Goal: Task Accomplishment & Management: Use online tool/utility

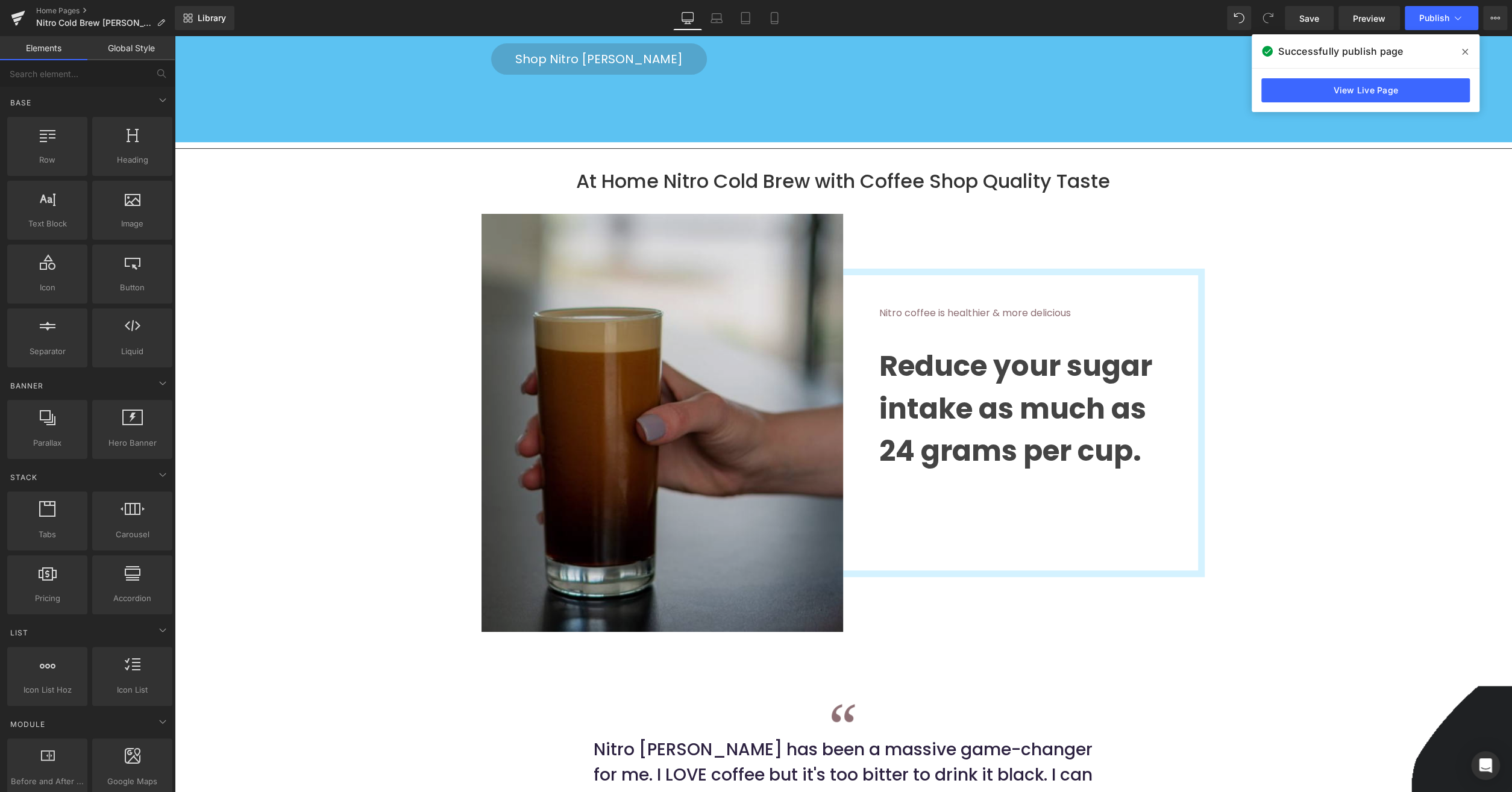
scroll to position [4599, 0]
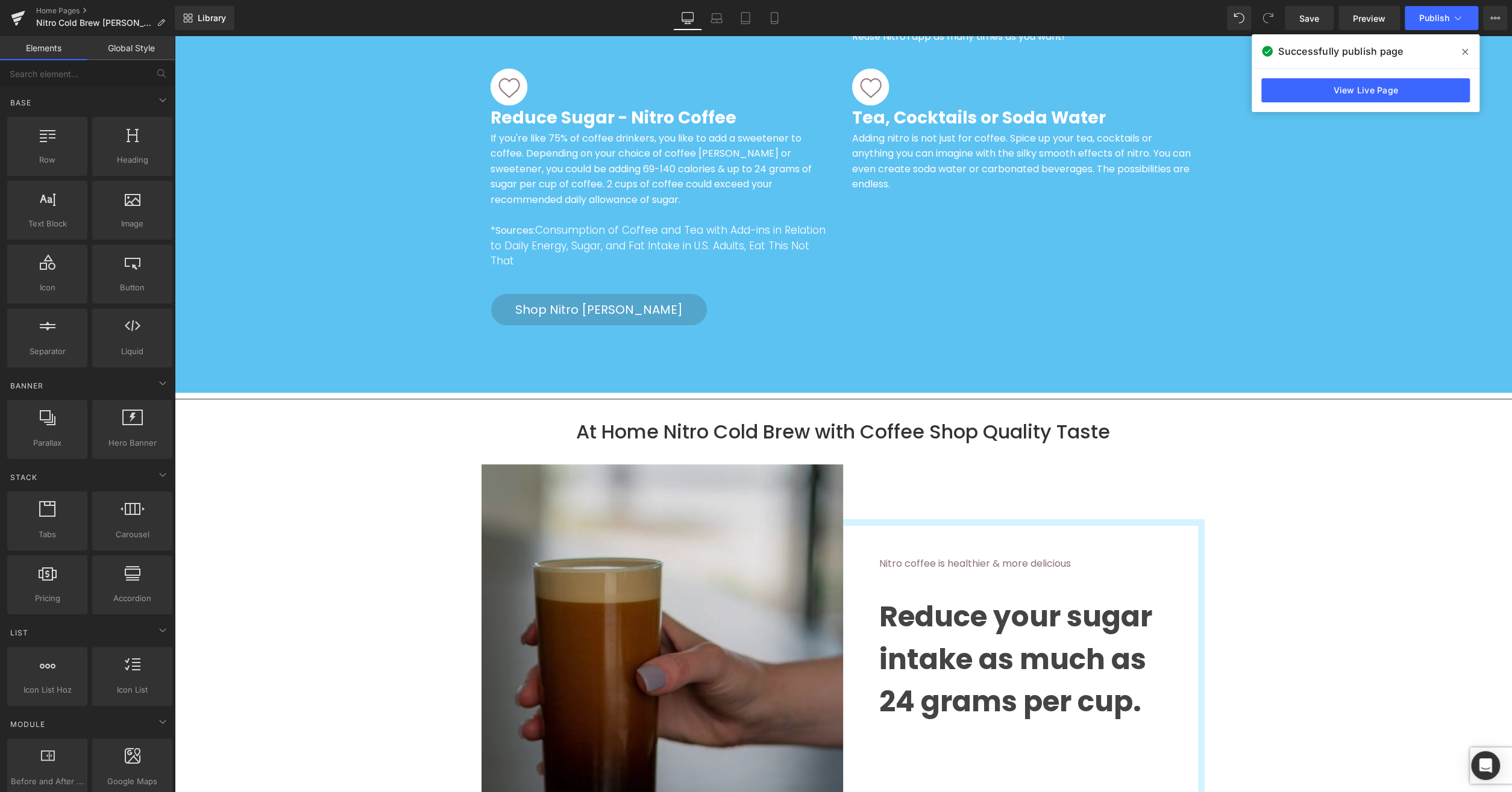
click at [674, 579] on img at bounding box center [662, 673] width 361 height 418
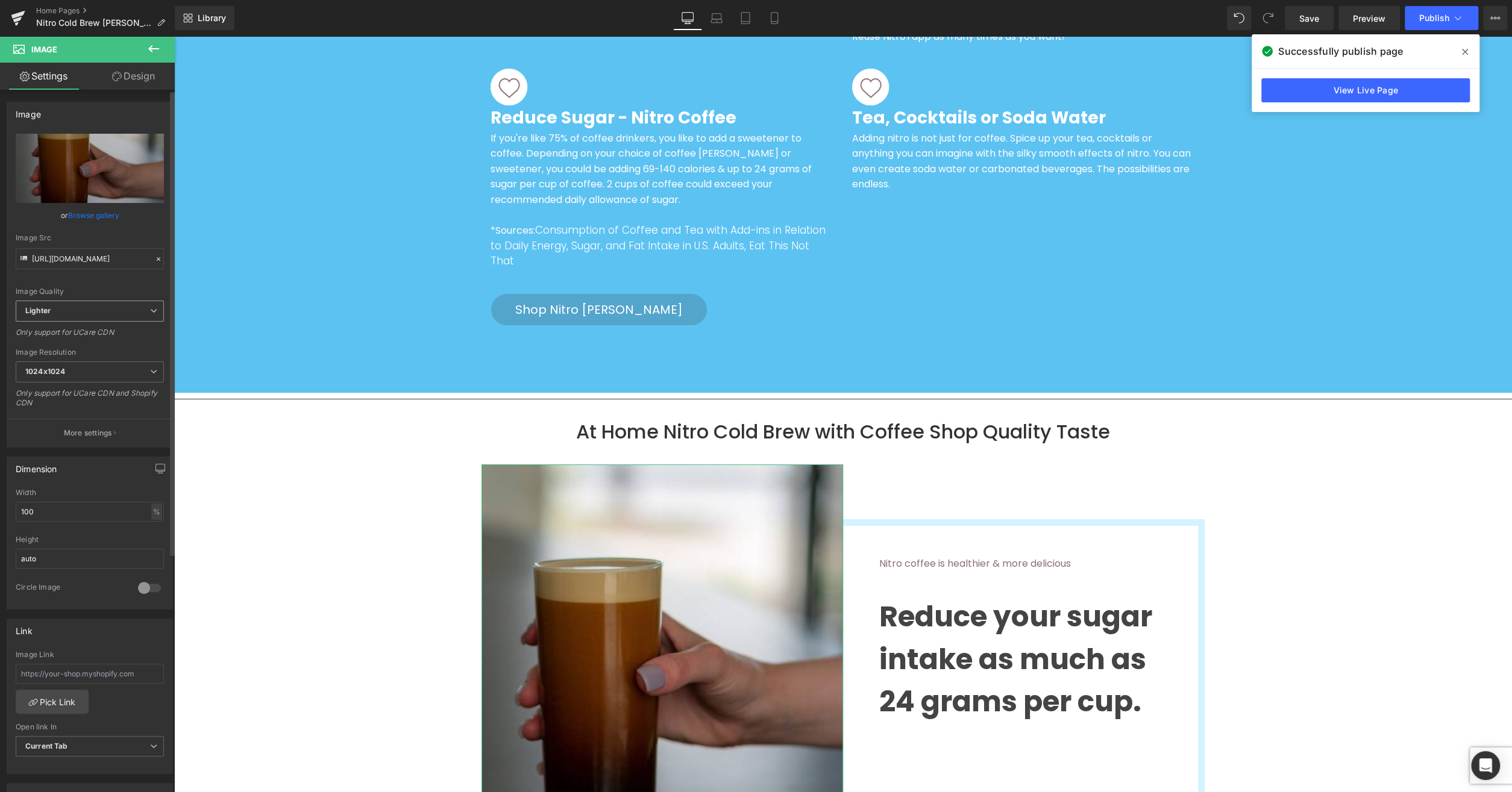
click at [73, 306] on span "Lighter" at bounding box center [90, 311] width 148 height 21
click at [64, 350] on li "Lightest" at bounding box center [88, 350] width 144 height 18
click at [72, 371] on span "1024x1024" at bounding box center [90, 371] width 148 height 21
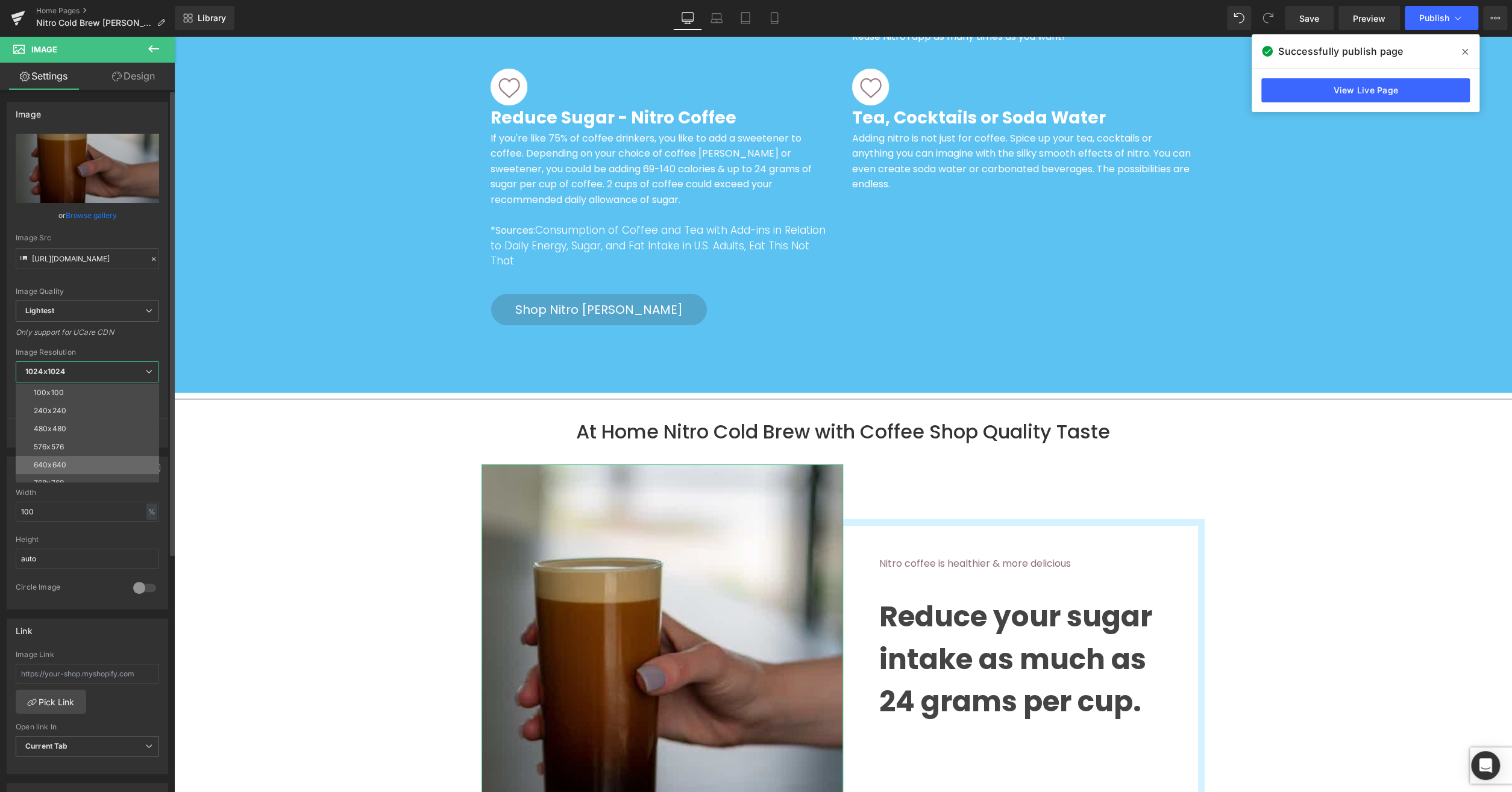
click at [54, 461] on div "640x640" at bounding box center [50, 465] width 32 height 9
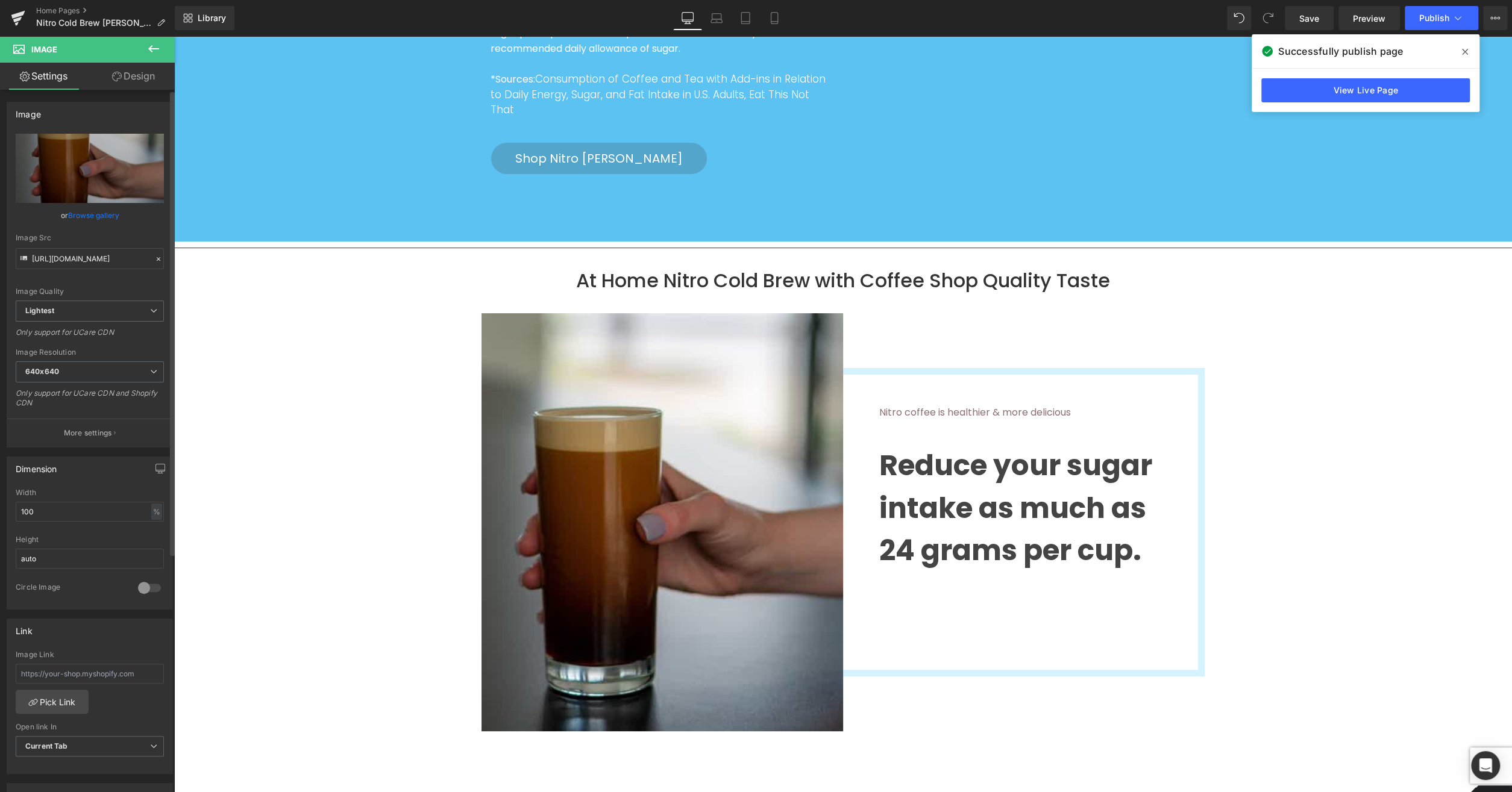
scroll to position [4787, 0]
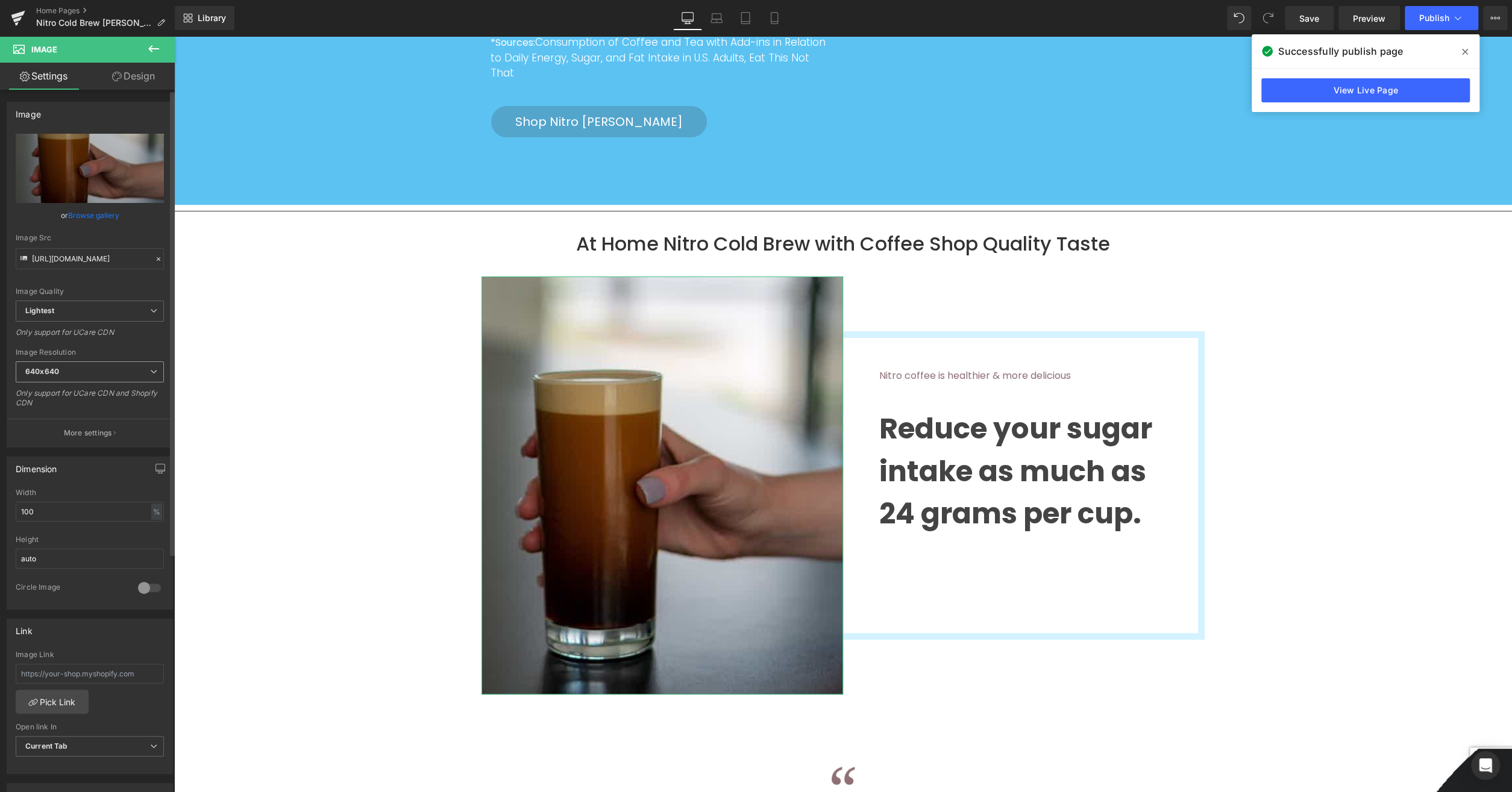
click at [94, 370] on span "640x640" at bounding box center [90, 371] width 148 height 21
click at [84, 408] on li "240x240" at bounding box center [90, 410] width 148 height 18
click at [100, 371] on span "240x240" at bounding box center [90, 371] width 148 height 21
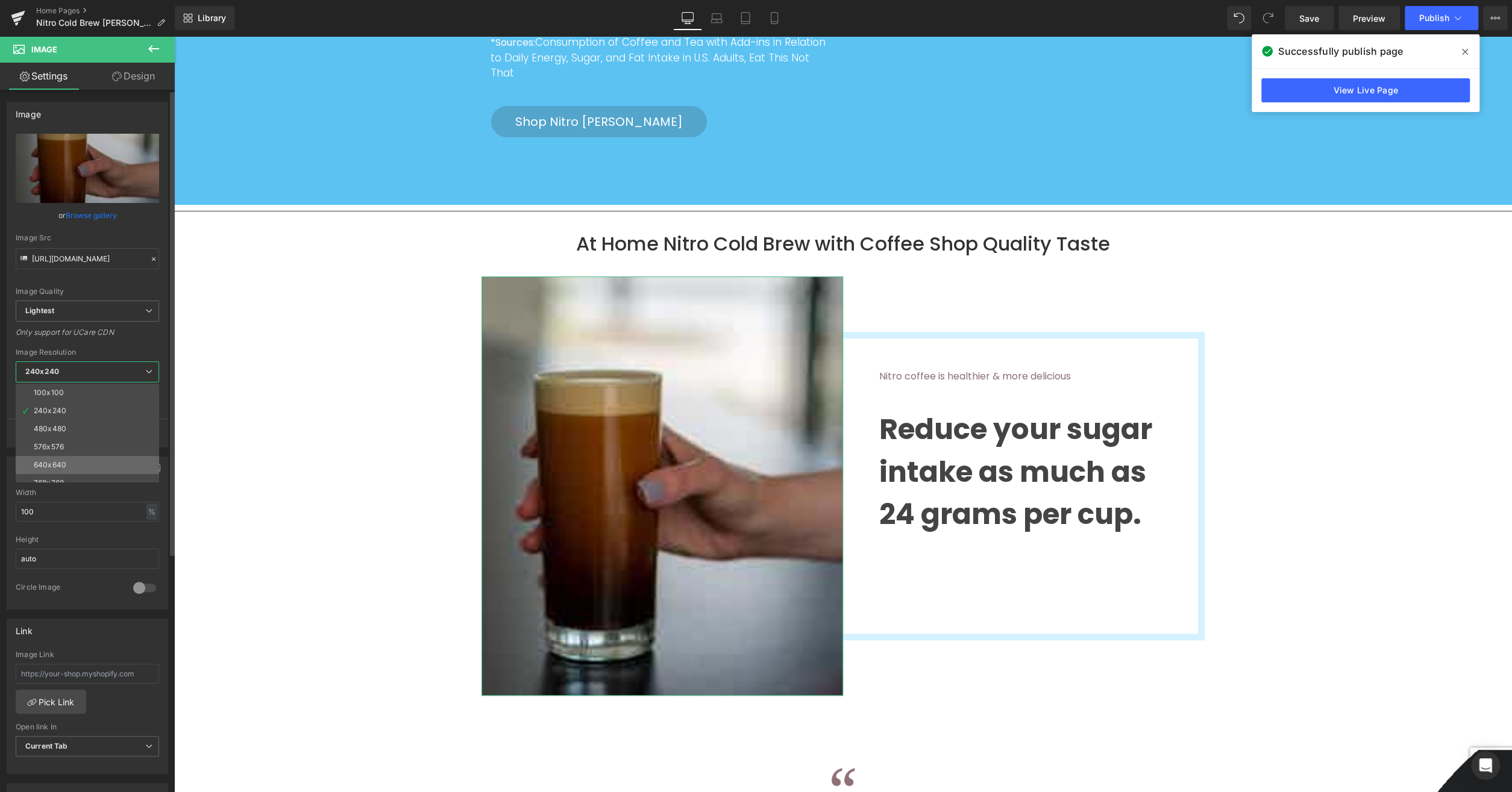
click at [85, 458] on li "640x640" at bounding box center [90, 465] width 148 height 18
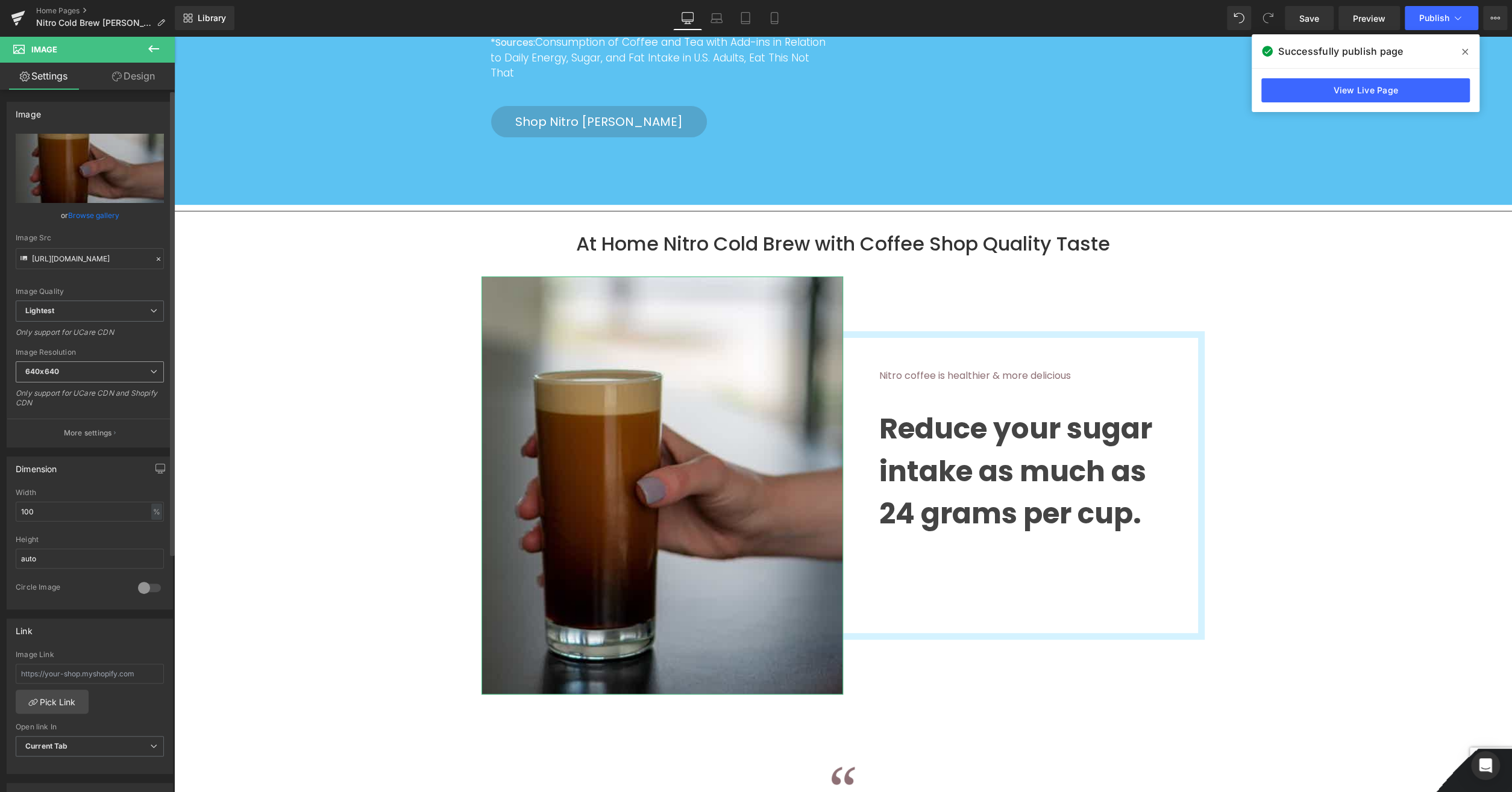
type input "[URL][DOMAIN_NAME]"
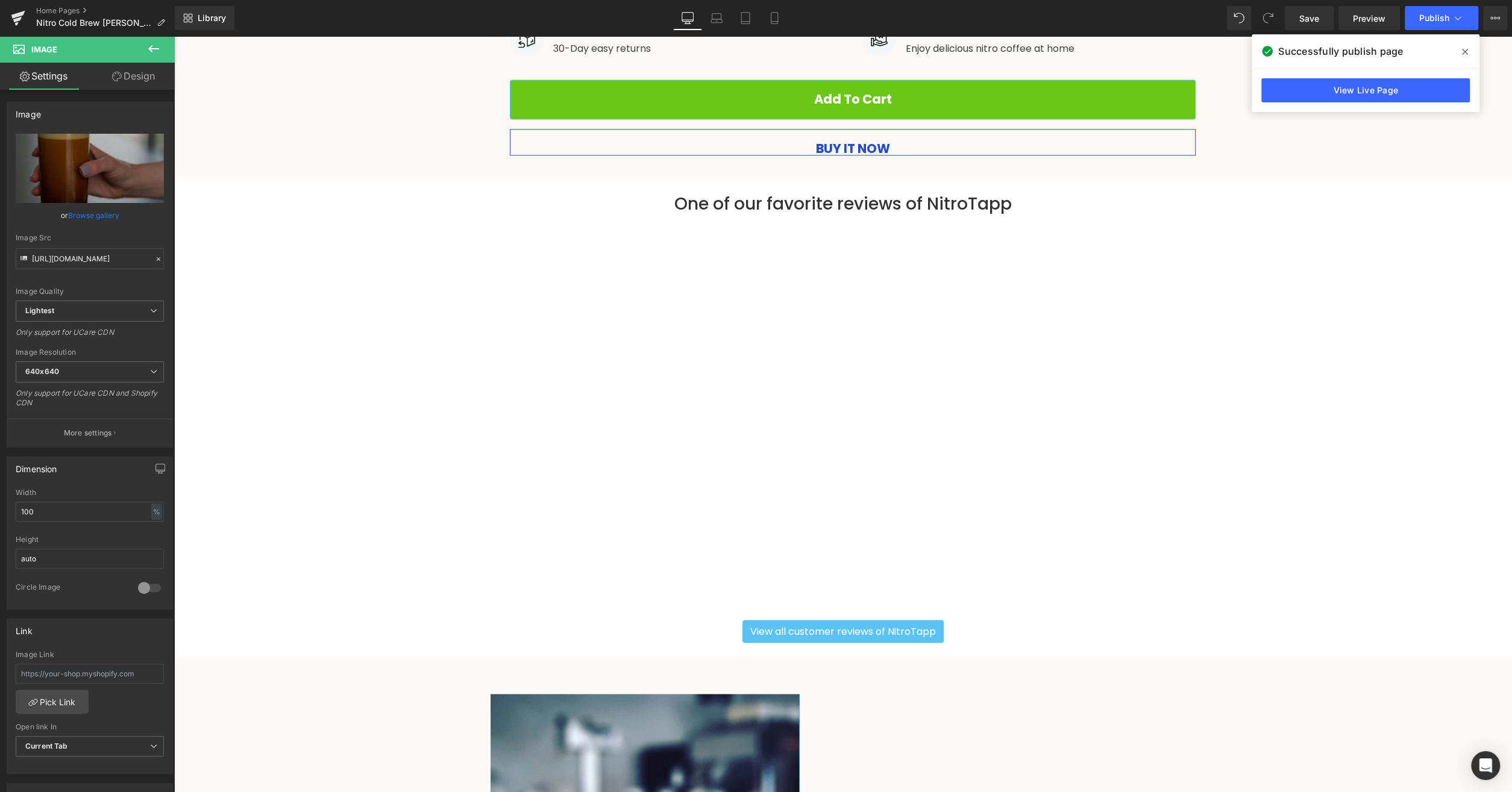
scroll to position [2093, 0]
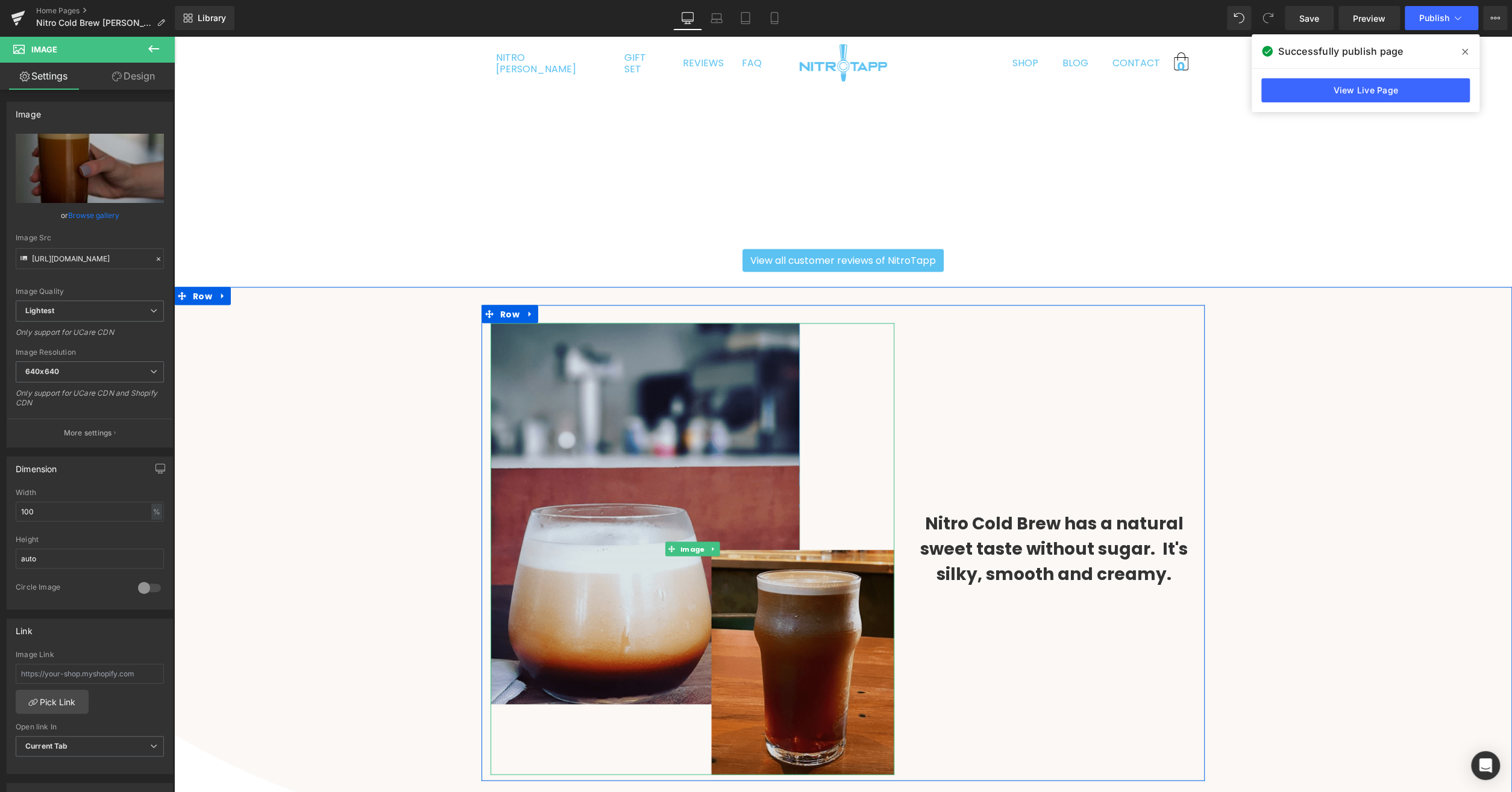
click at [681, 461] on img at bounding box center [692, 549] width 404 height 452
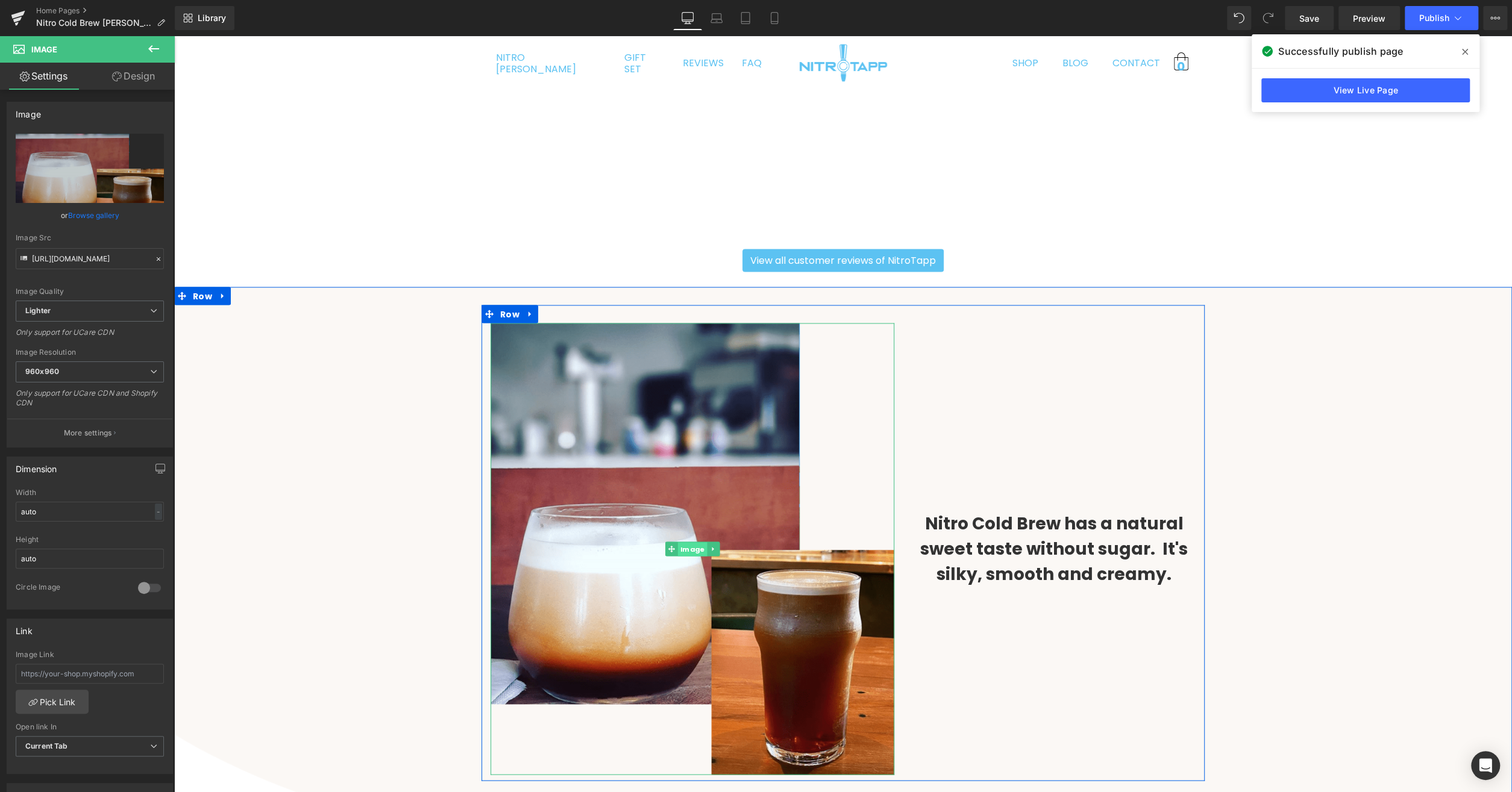
click at [691, 544] on span "Image" at bounding box center [692, 549] width 29 height 14
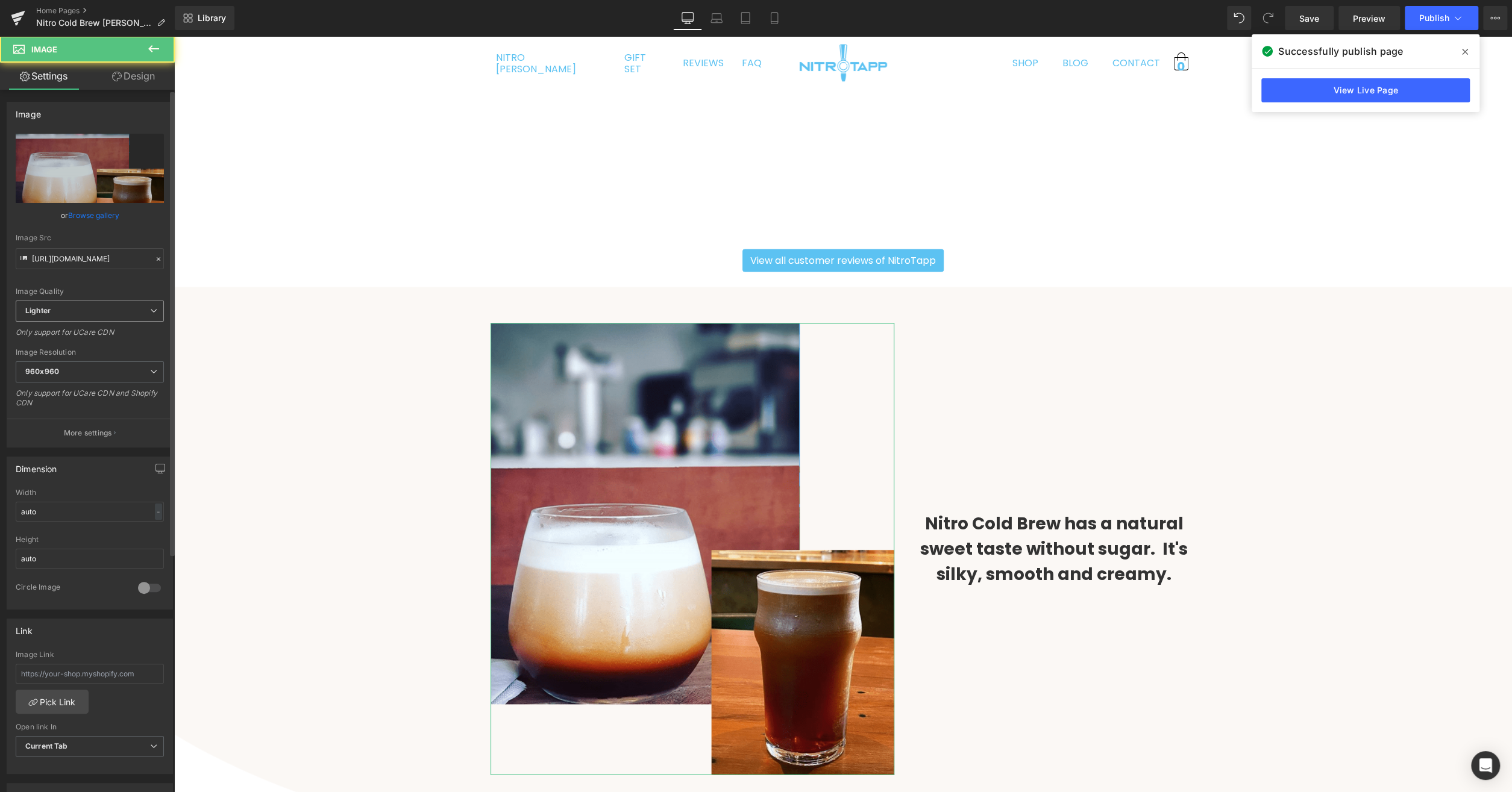
click at [61, 310] on span "Lighter" at bounding box center [90, 311] width 148 height 21
click at [61, 353] on li "Lightest" at bounding box center [88, 350] width 144 height 18
click at [103, 368] on span "960x960" at bounding box center [90, 371] width 148 height 21
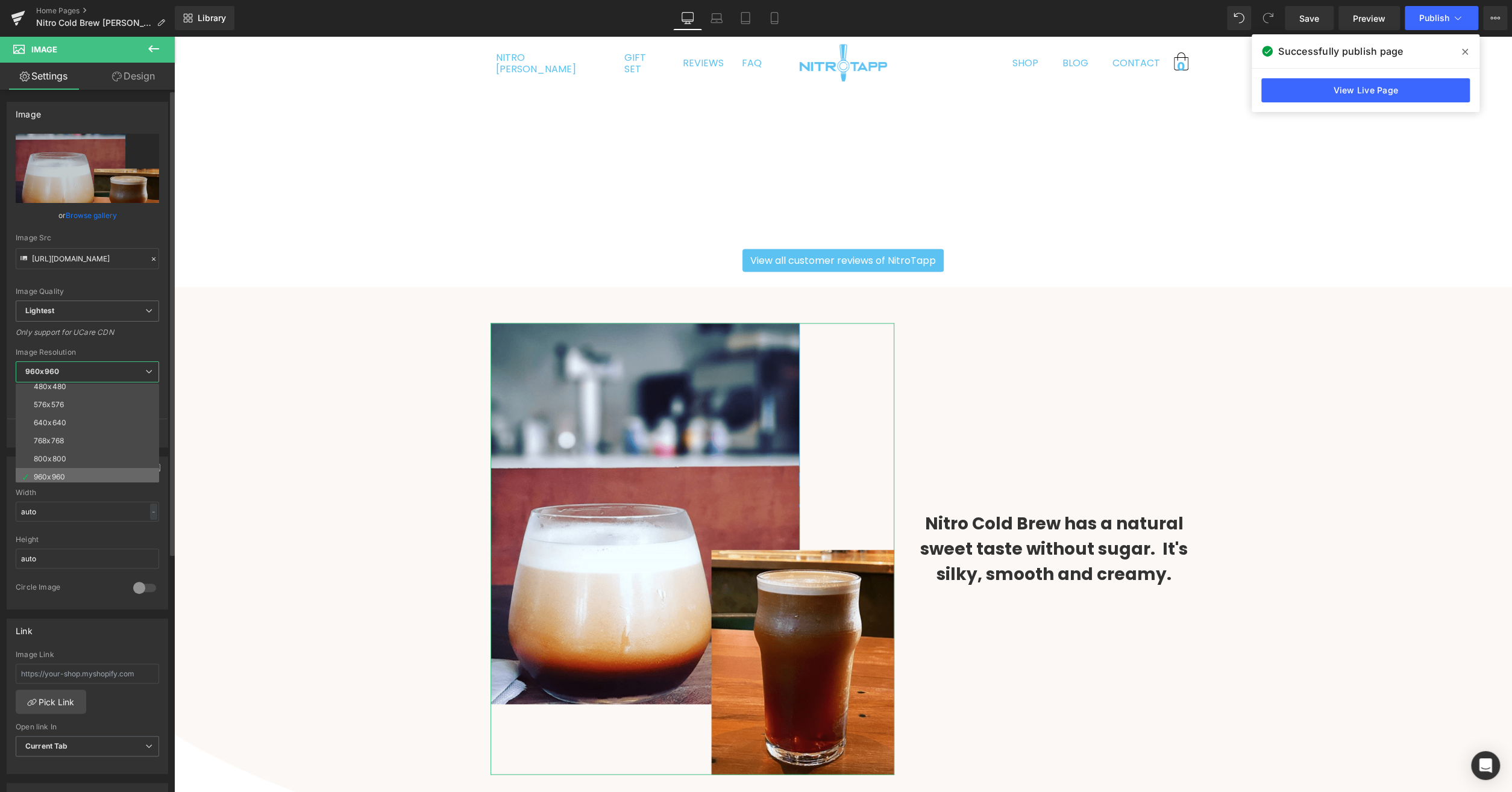
scroll to position [45, 0]
click at [84, 437] on li "768x768" at bounding box center [90, 437] width 148 height 18
type input "[URL][DOMAIN_NAME]"
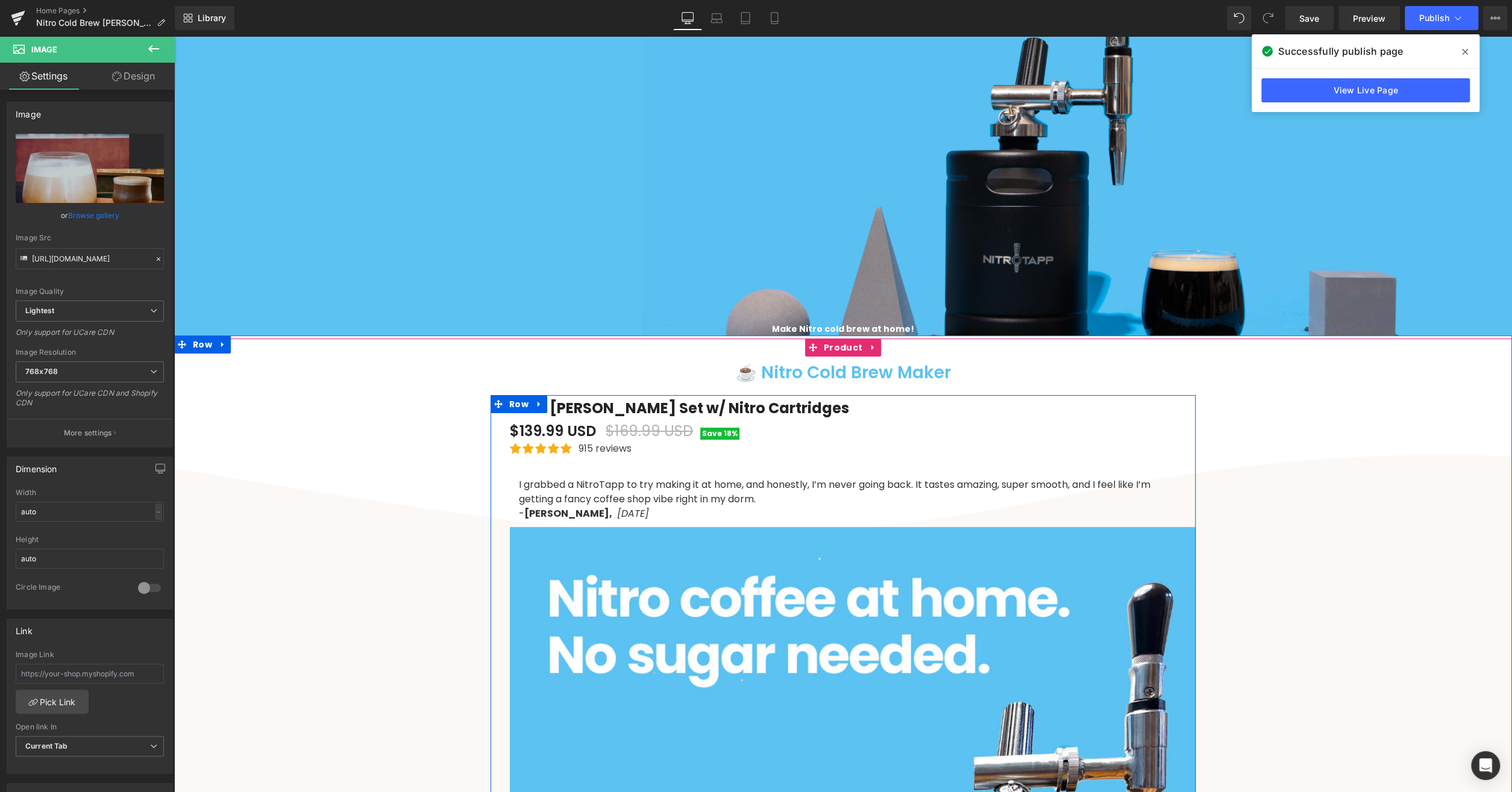
scroll to position [313, 0]
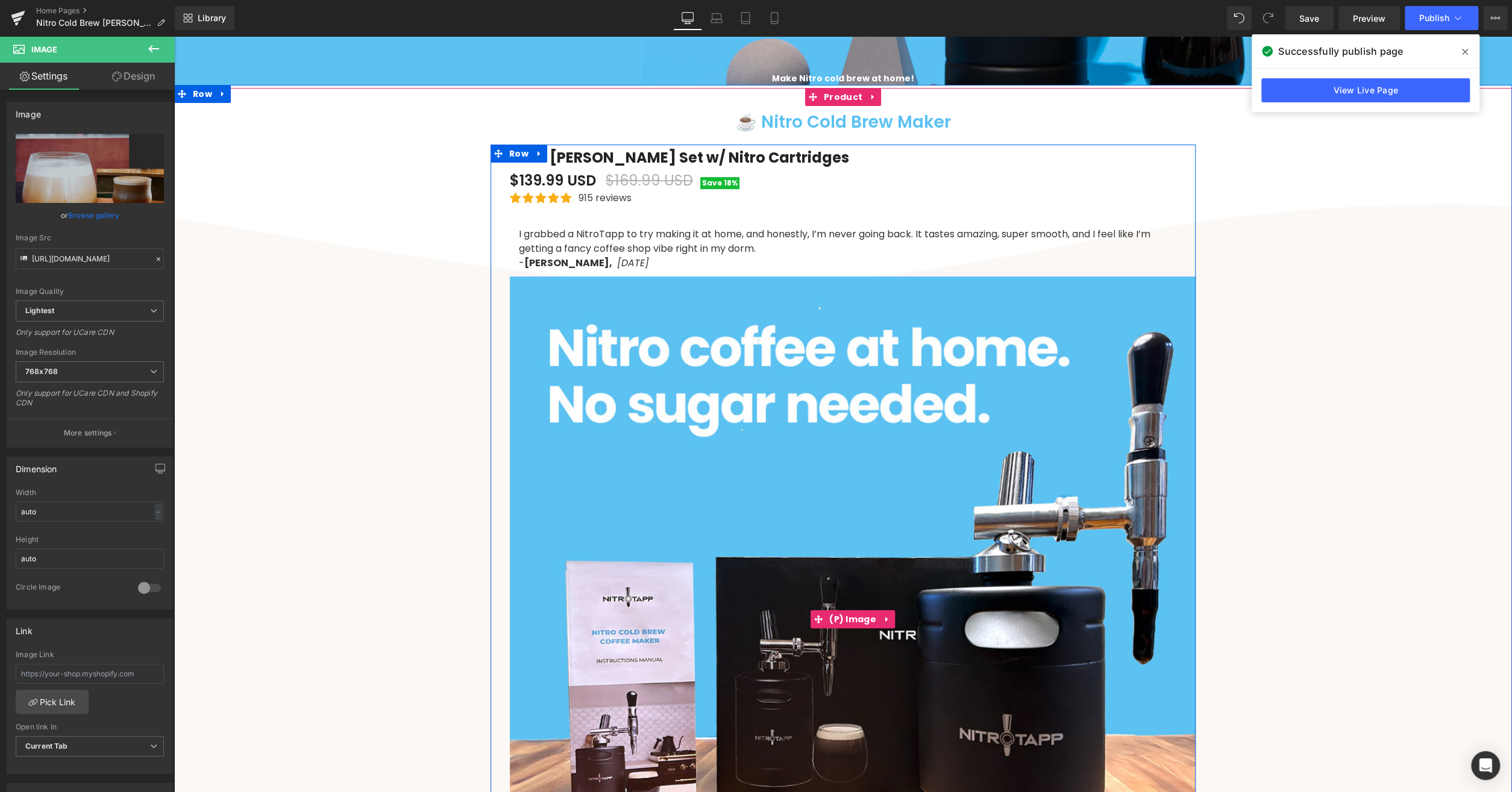
click at [817, 435] on img at bounding box center [852, 619] width 686 height 685
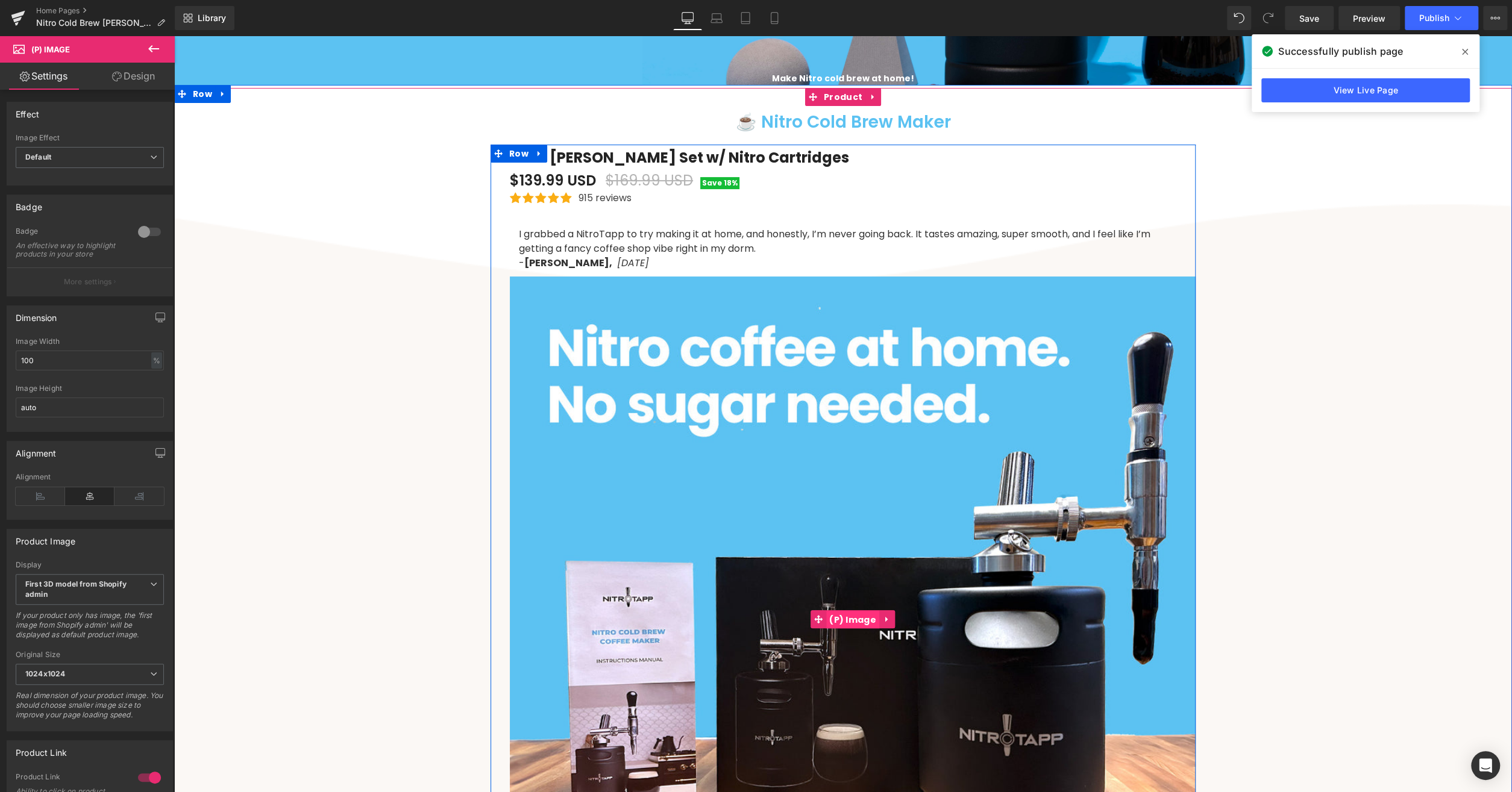
click at [845, 614] on span "(P) Image" at bounding box center [853, 619] width 53 height 18
click at [843, 616] on span "(P) Image" at bounding box center [853, 619] width 53 height 18
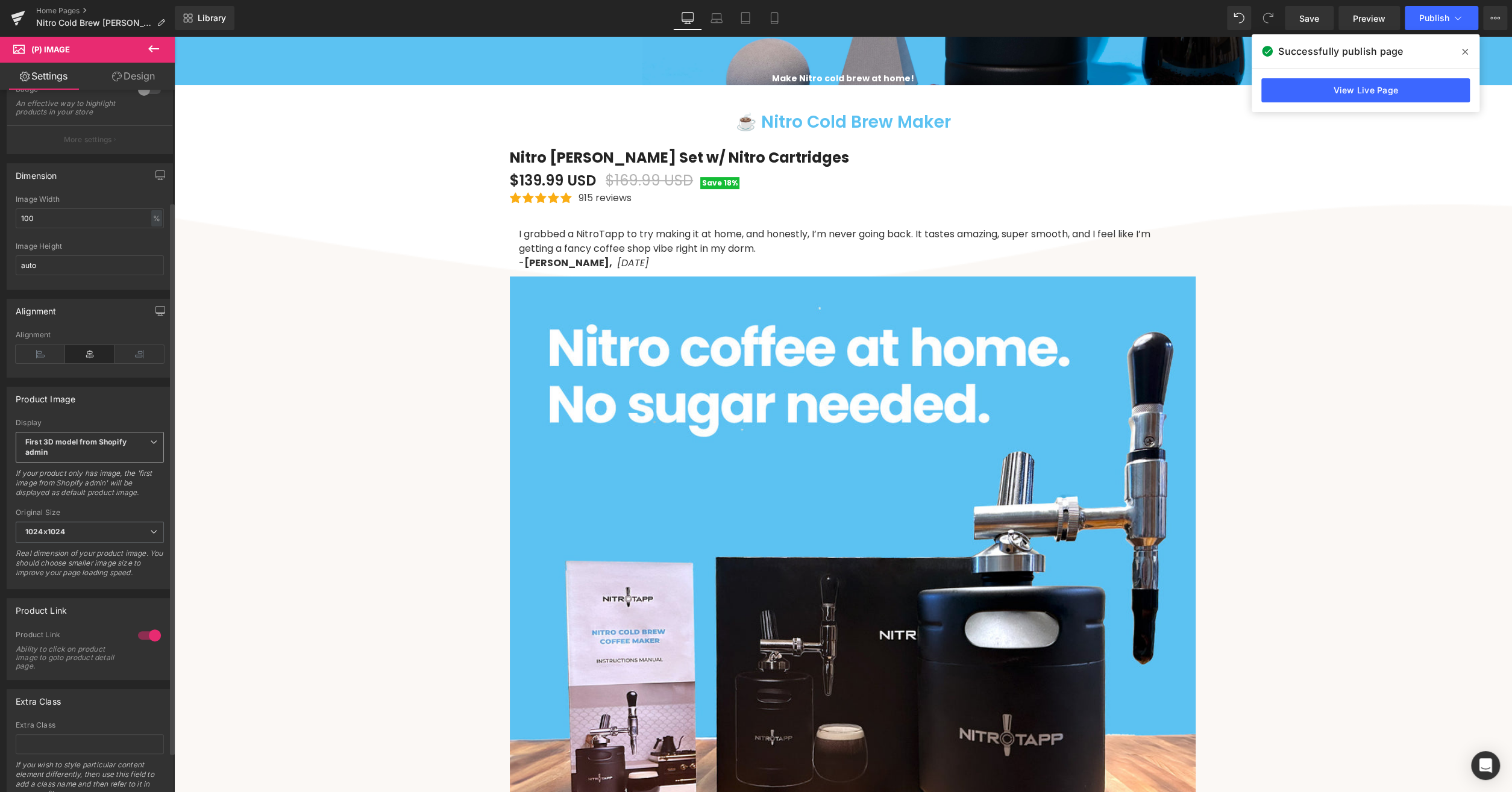
scroll to position [193, 0]
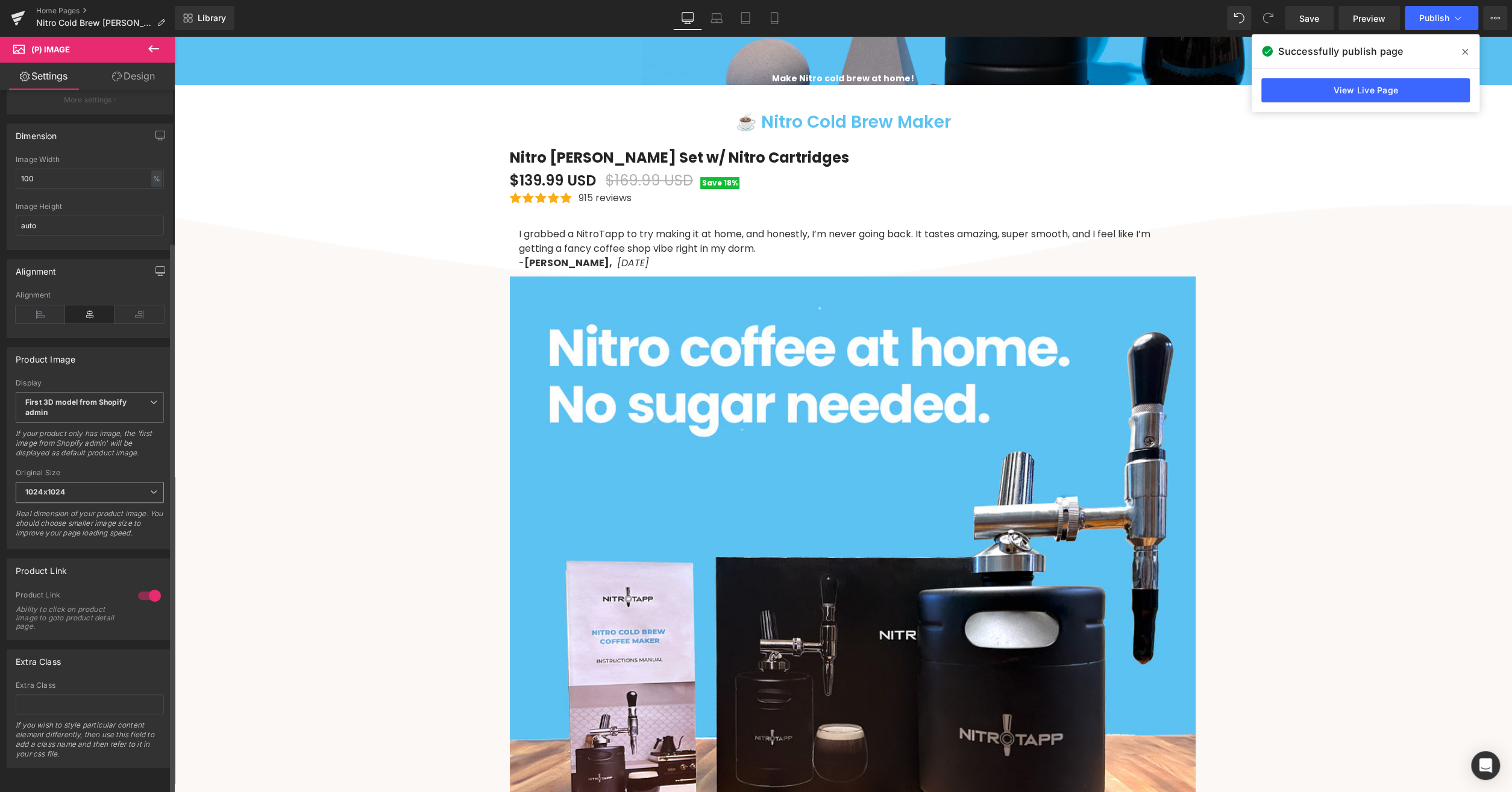
click at [82, 483] on span "1024x1024" at bounding box center [90, 492] width 148 height 21
click at [82, 563] on div "Large (600x600)" at bounding box center [63, 567] width 60 height 9
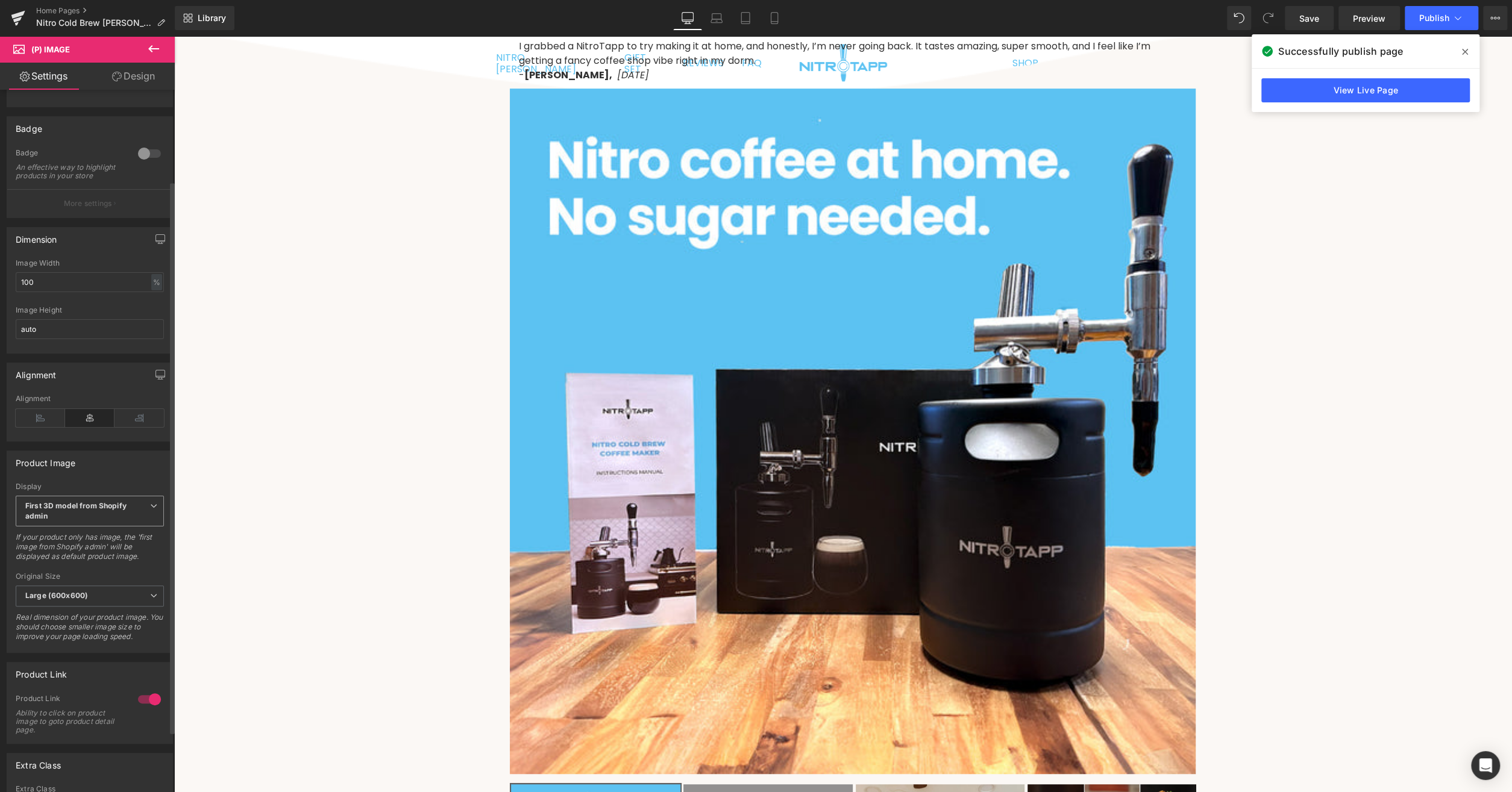
scroll to position [120, 0]
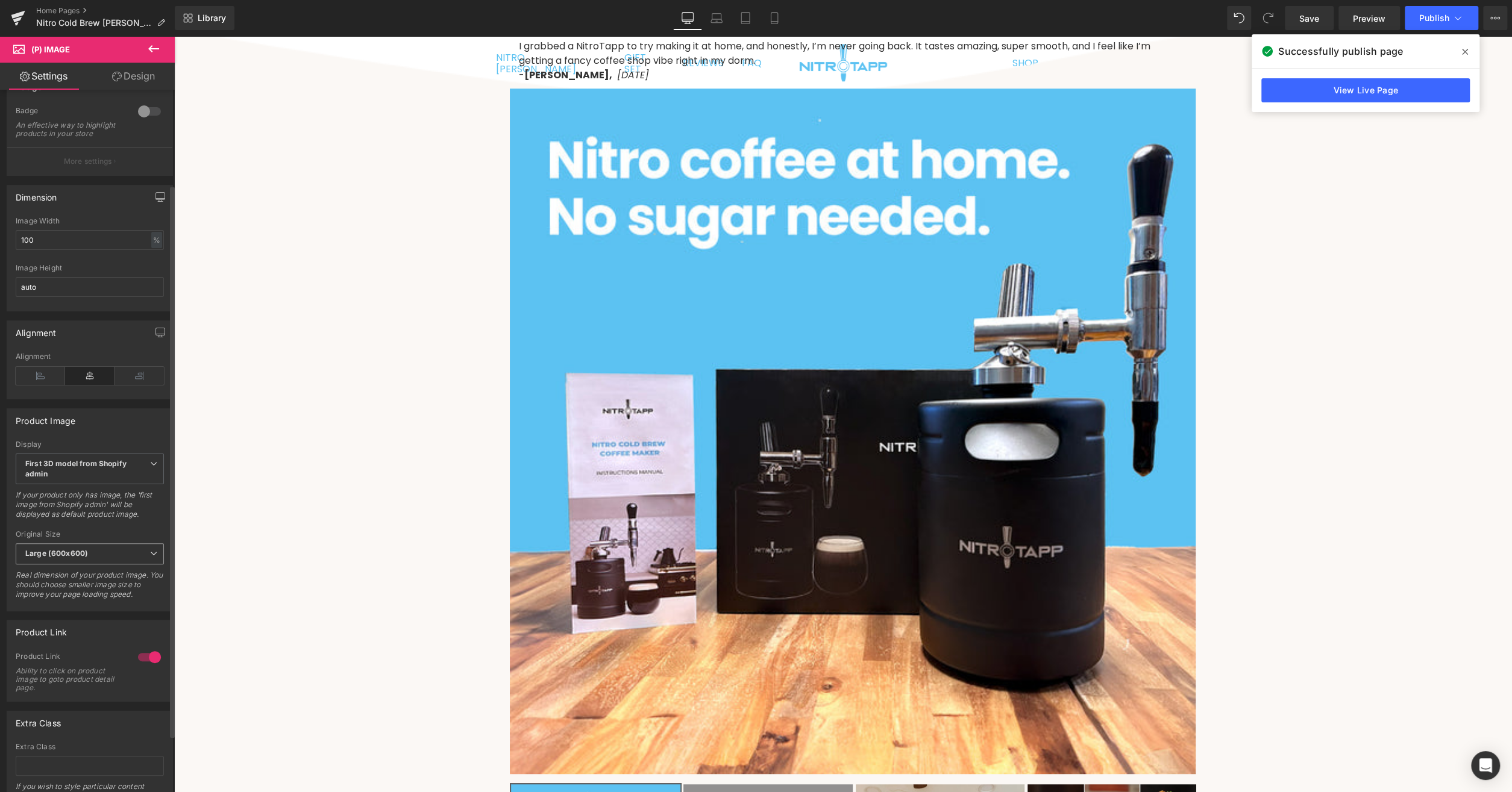
click at [90, 558] on span "Large (600x600)" at bounding box center [90, 554] width 148 height 21
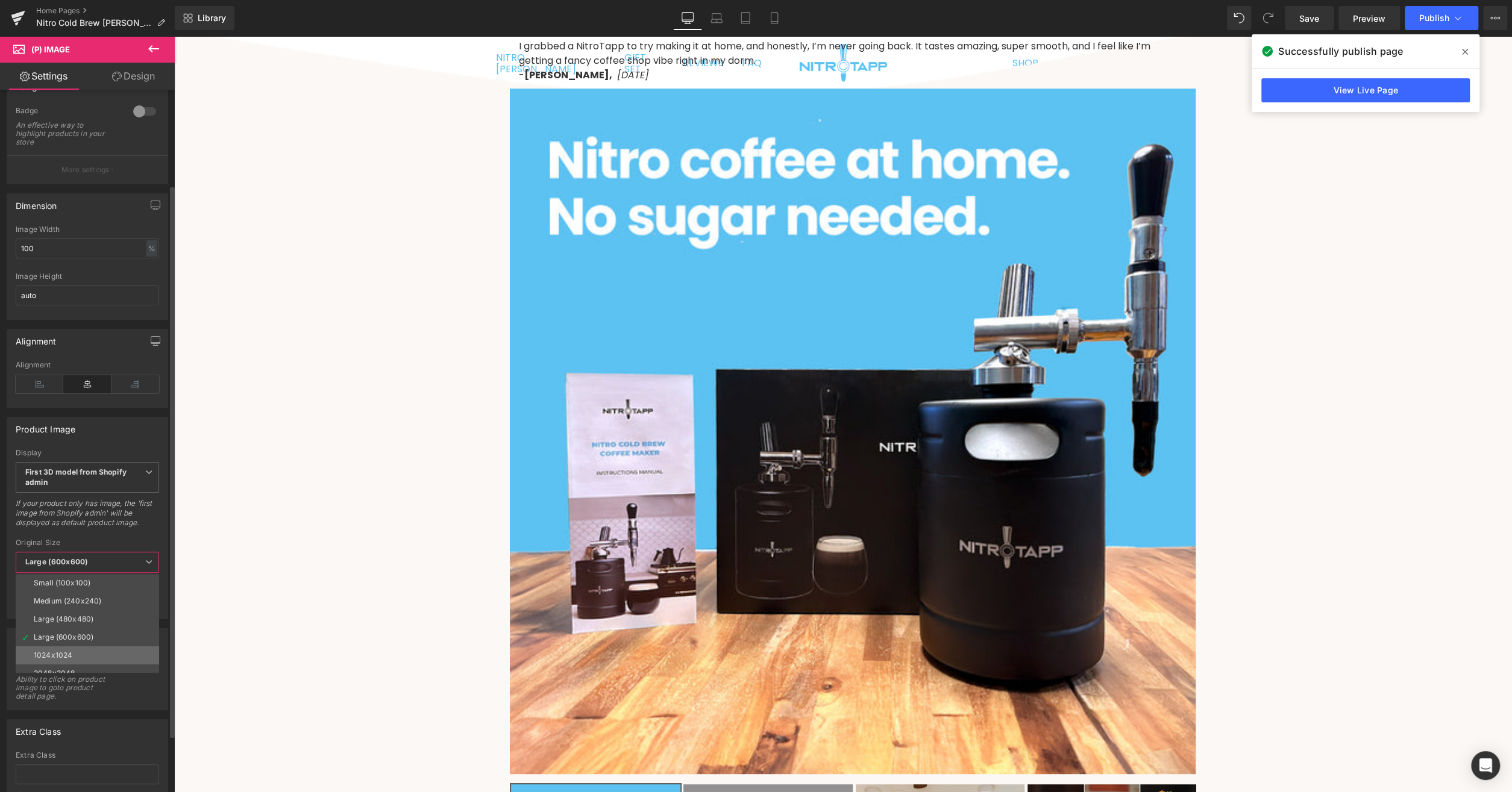
scroll to position [9, 0]
click at [87, 637] on li "1024x1024" at bounding box center [90, 646] width 148 height 18
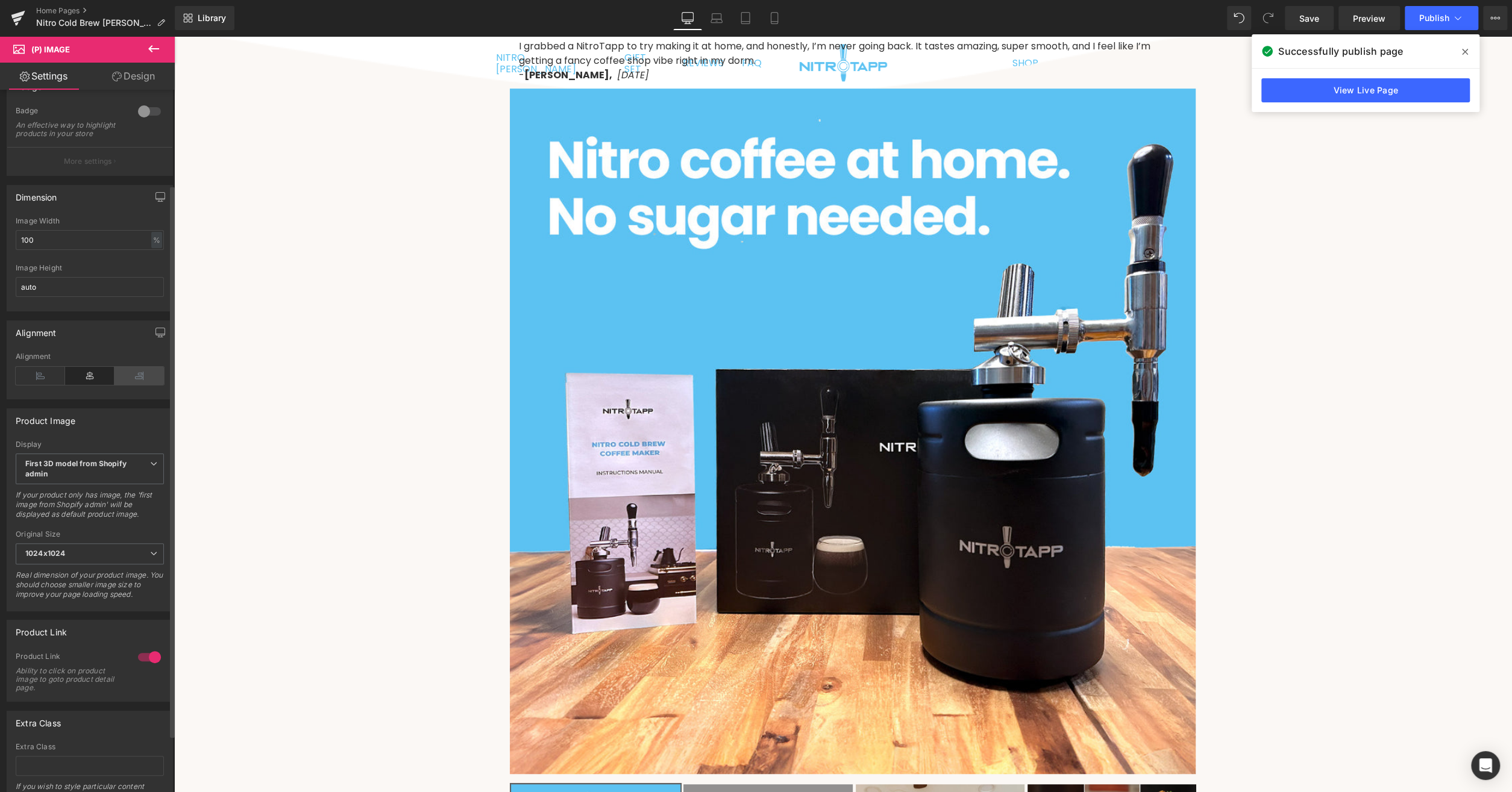
scroll to position [0, 0]
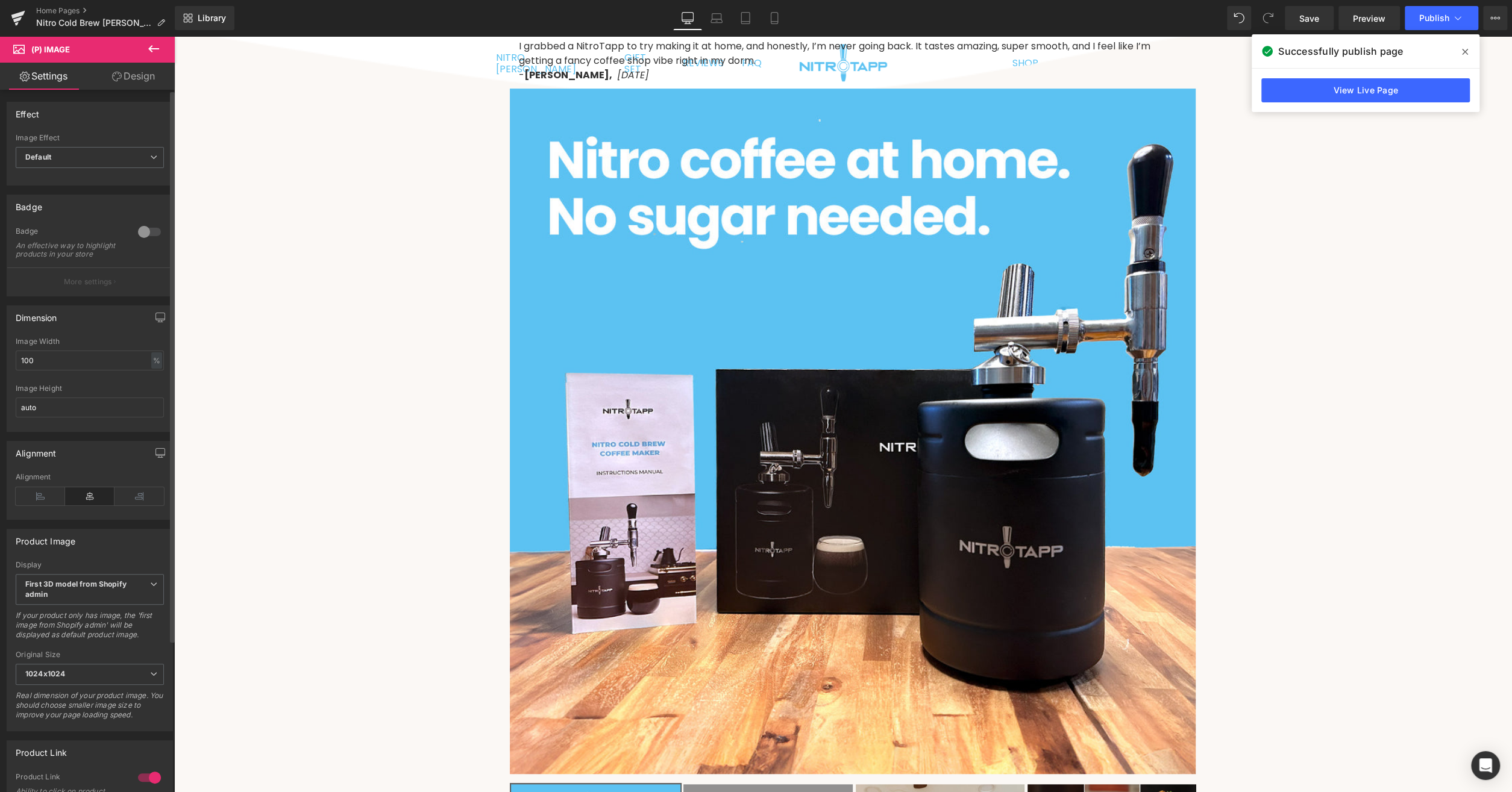
click at [139, 226] on div at bounding box center [149, 232] width 29 height 19
click at [138, 229] on div at bounding box center [149, 232] width 29 height 19
click at [128, 144] on div "Image Effect Default Default Zoom Hover" at bounding box center [90, 158] width 148 height 48
click at [130, 152] on span "Default" at bounding box center [90, 158] width 148 height 21
click at [130, 152] on span "Default" at bounding box center [88, 158] width 144 height 21
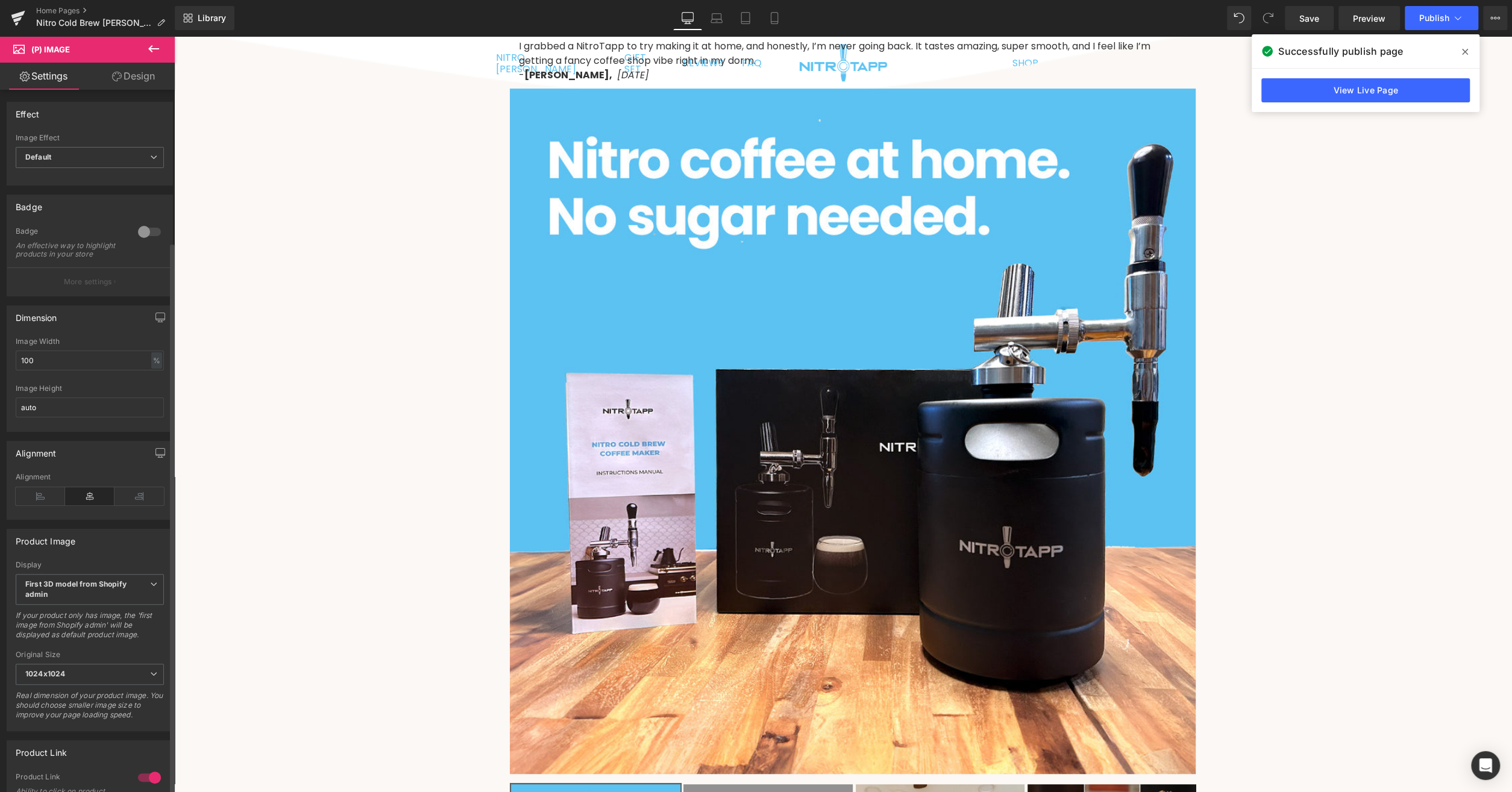
scroll to position [193, 0]
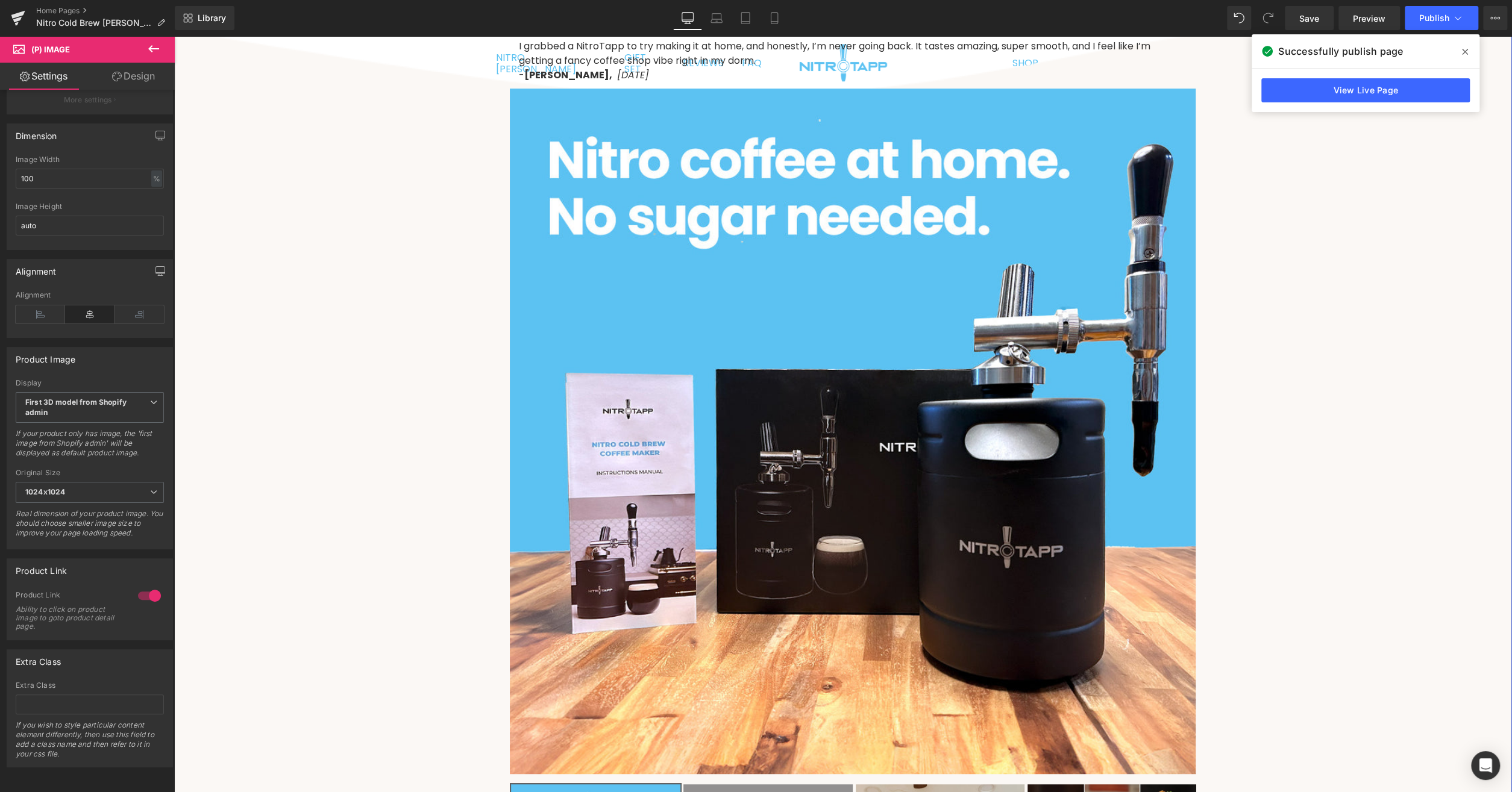
click at [1359, 162] on div "☕ Nitro Cold Brew Maker Heading Nitro [PERSON_NAME] Set w/ Nitro Cartridges (P)…" at bounding box center [843, 645] width 1338 height 1476
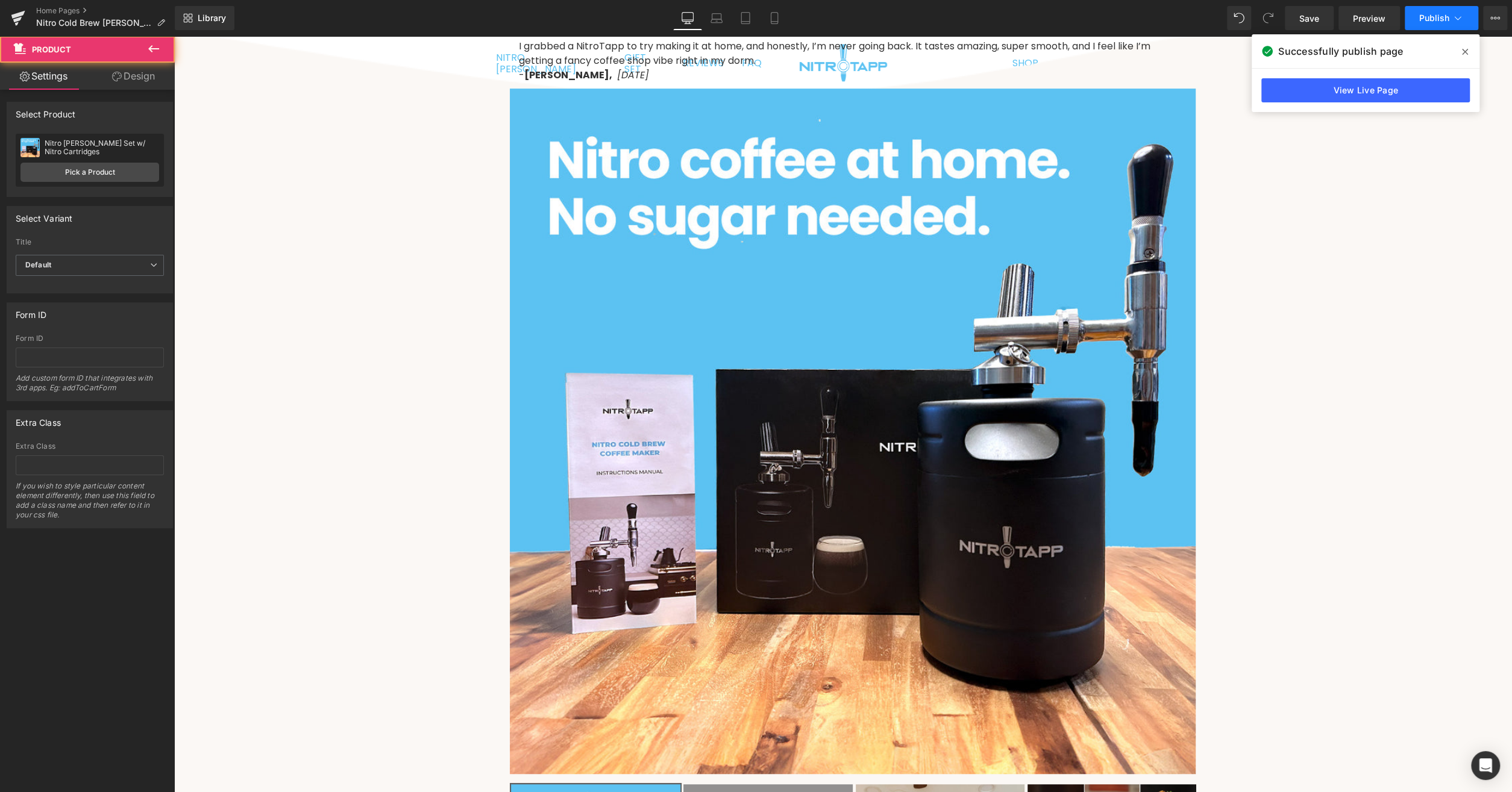
click at [1436, 19] on span "Publish" at bounding box center [1434, 18] width 30 height 9
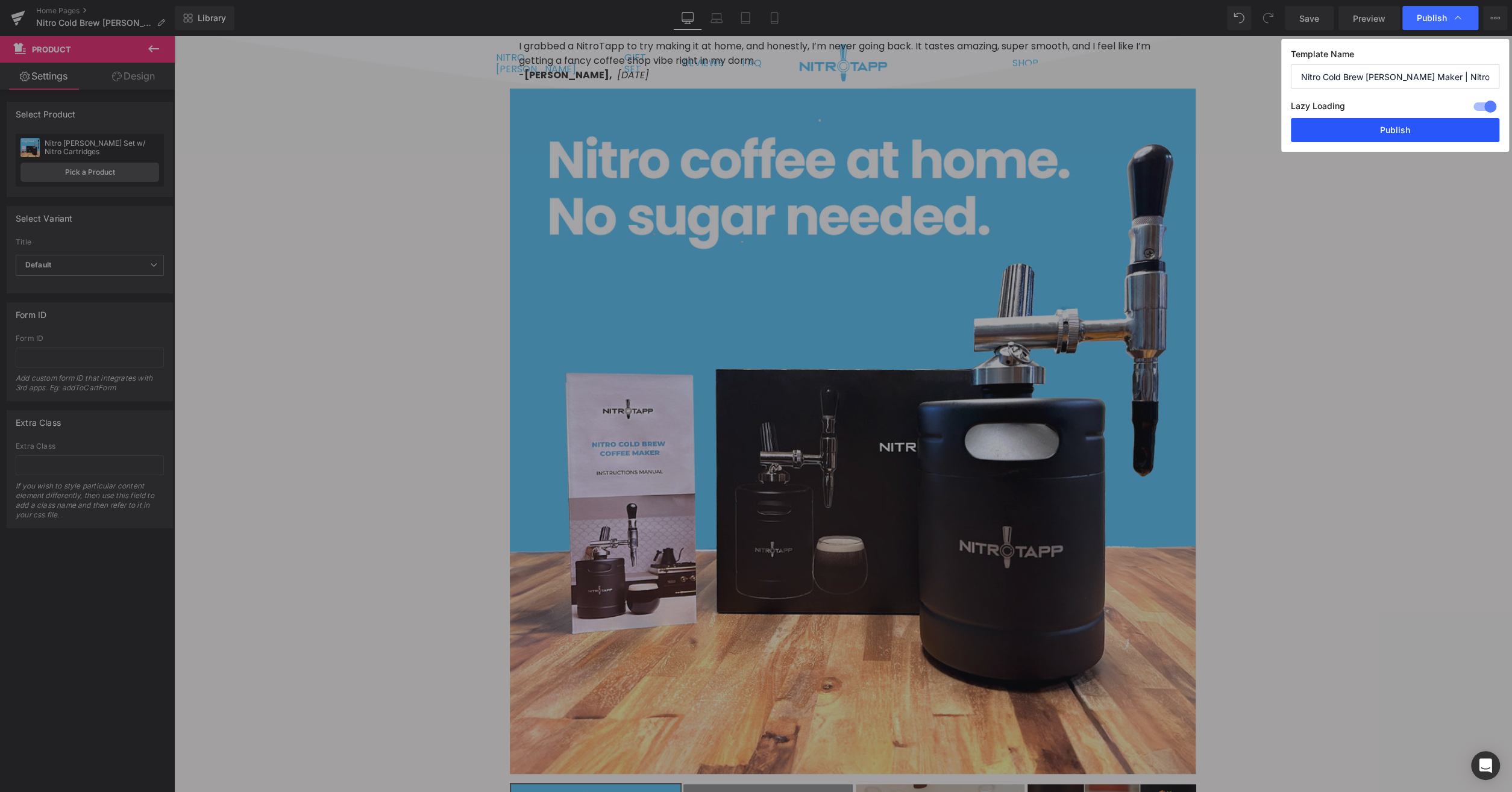
drag, startPoint x: 1378, startPoint y: 132, endPoint x: 1174, endPoint y: 244, distance: 232.7
click at [1378, 132] on button "Publish" at bounding box center [1395, 129] width 209 height 24
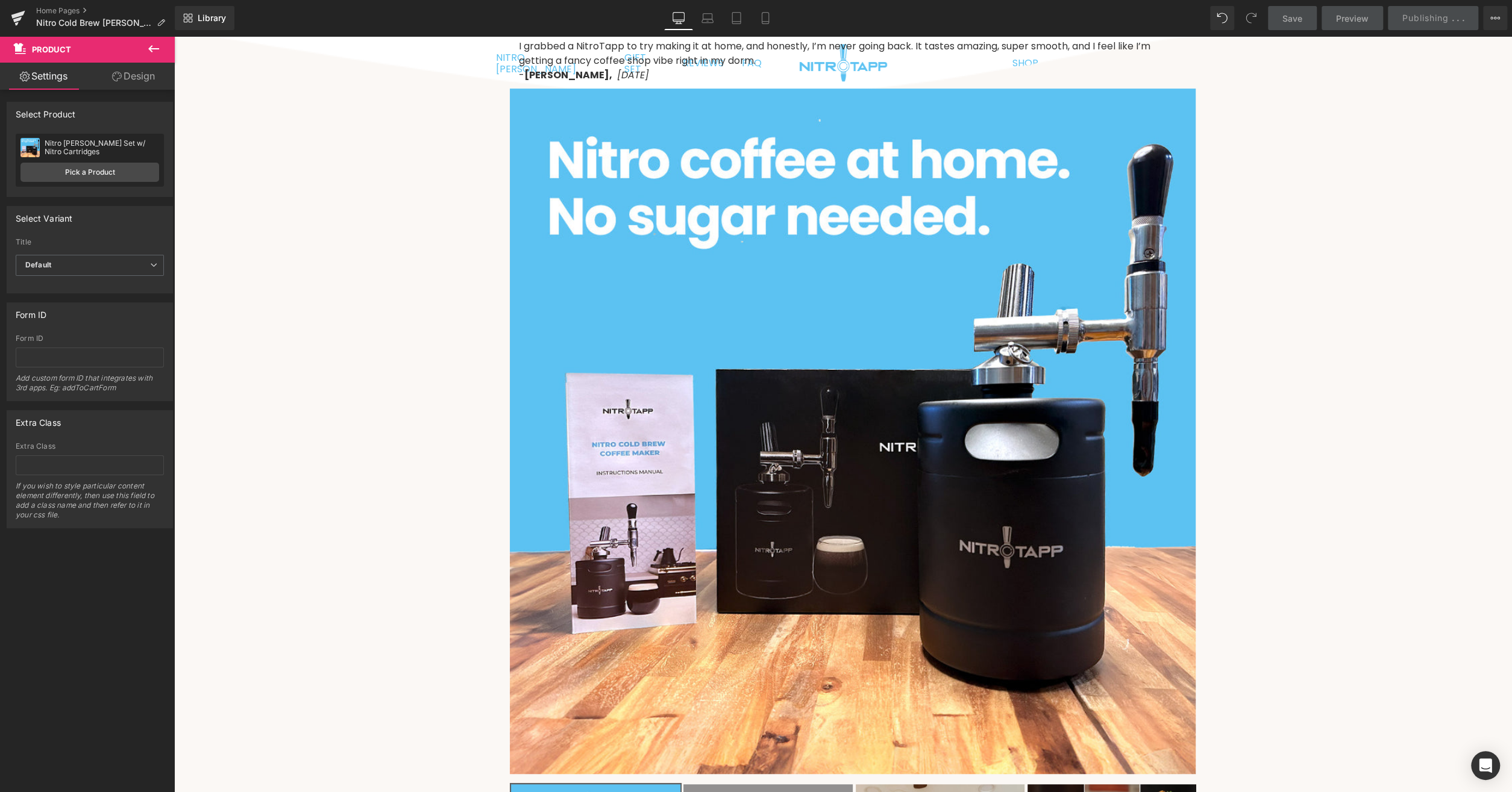
scroll to position [0, 0]
